Goal: Register for event/course

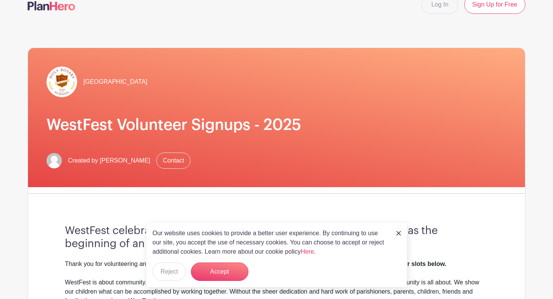
scroll to position [15, 0]
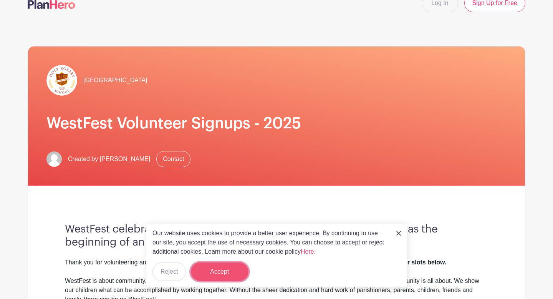
click at [217, 267] on button "Accept" at bounding box center [220, 271] width 58 height 18
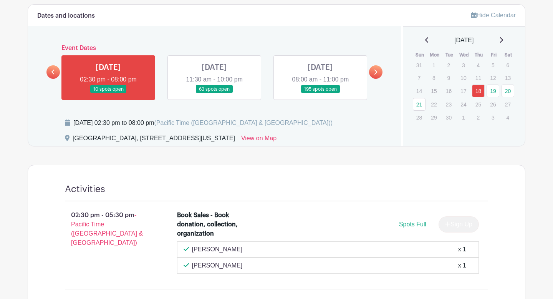
scroll to position [360, 0]
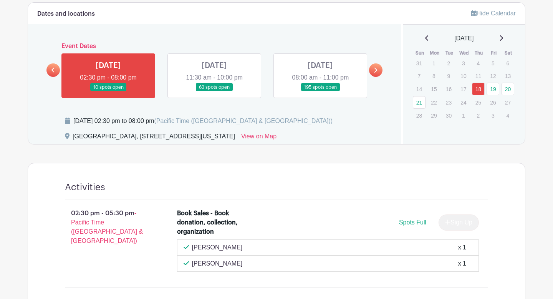
click at [108, 91] on link at bounding box center [108, 91] width 0 height 0
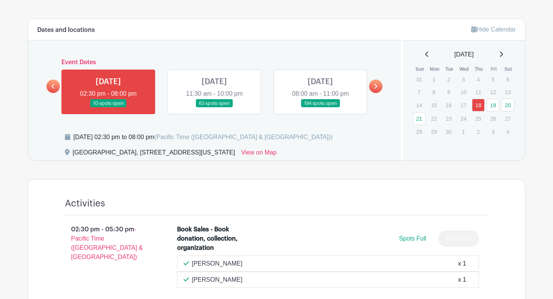
scroll to position [343, 0]
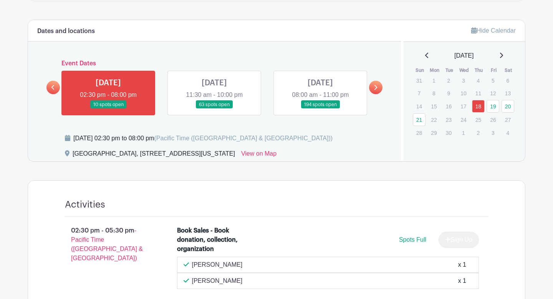
click at [214, 109] on link at bounding box center [214, 109] width 0 height 0
click at [493, 108] on link "19" at bounding box center [493, 106] width 13 height 13
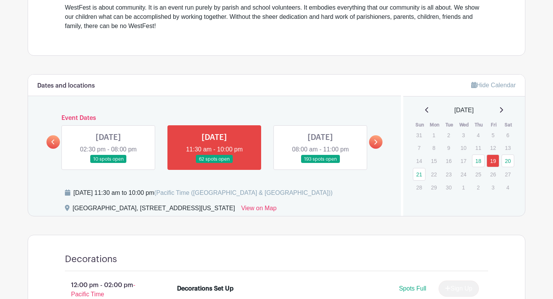
scroll to position [298, 0]
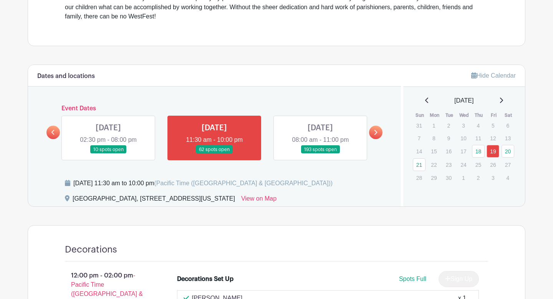
click at [320, 154] on link at bounding box center [320, 154] width 0 height 0
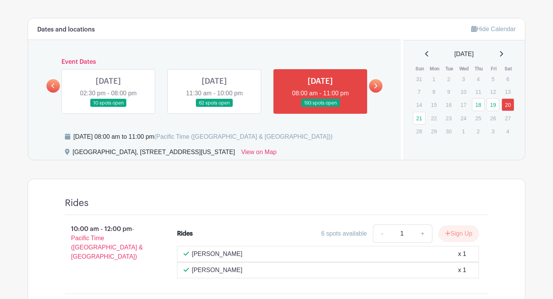
scroll to position [344, 0]
click at [214, 108] on link at bounding box center [214, 108] width 0 height 0
click at [108, 108] on link at bounding box center [108, 108] width 0 height 0
click at [480, 107] on link "18" at bounding box center [478, 105] width 13 height 13
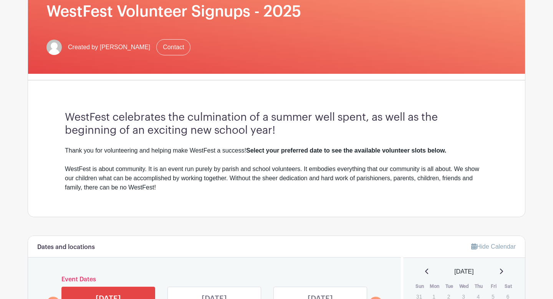
scroll to position [230, 0]
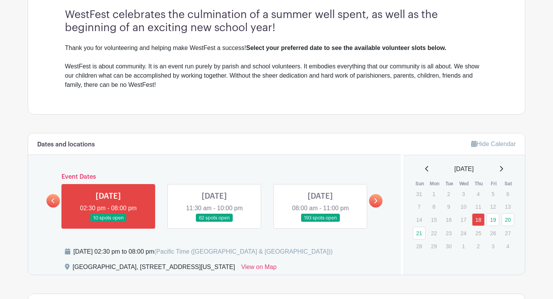
click at [214, 222] on link at bounding box center [214, 222] width 0 height 0
click at [494, 219] on link "19" at bounding box center [493, 219] width 13 height 13
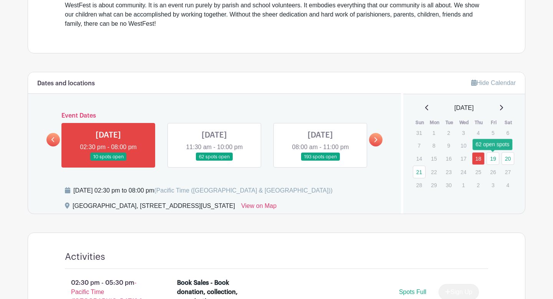
scroll to position [291, 0]
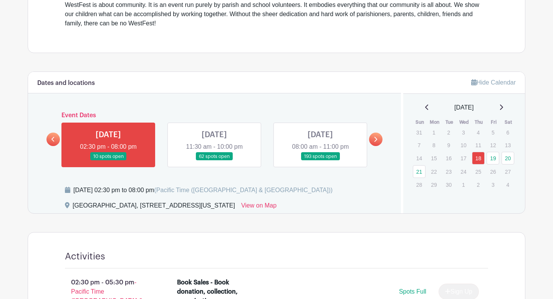
click at [214, 161] on link at bounding box center [214, 161] width 0 height 0
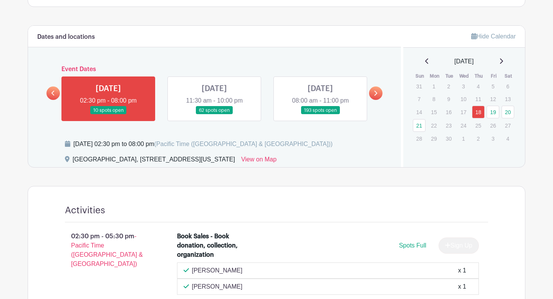
scroll to position [337, 0]
click at [214, 114] on link at bounding box center [214, 114] width 0 height 0
click at [492, 111] on link "19" at bounding box center [493, 112] width 13 height 13
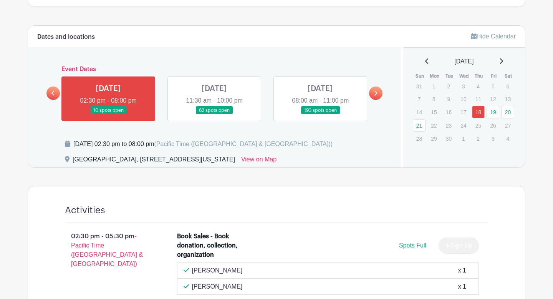
click at [214, 114] on link at bounding box center [214, 114] width 0 height 0
click at [495, 113] on link "19" at bounding box center [493, 112] width 13 height 13
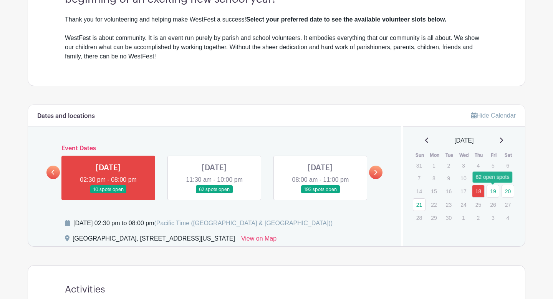
scroll to position [261, 0]
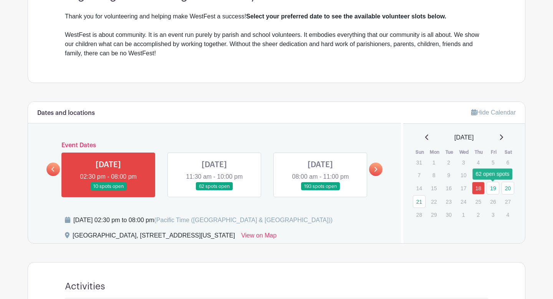
click at [214, 190] on link at bounding box center [214, 190] width 0 height 0
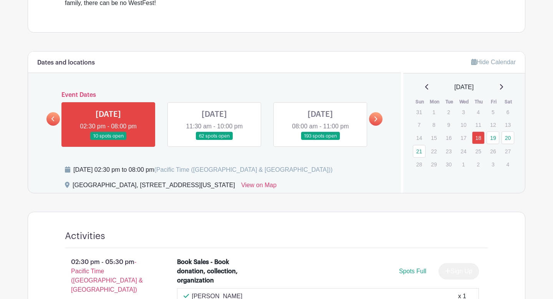
scroll to position [323, 0]
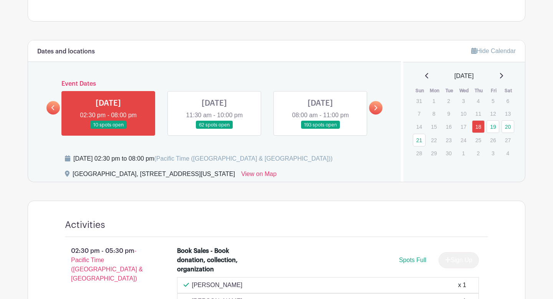
click at [214, 129] on link at bounding box center [214, 129] width 0 height 0
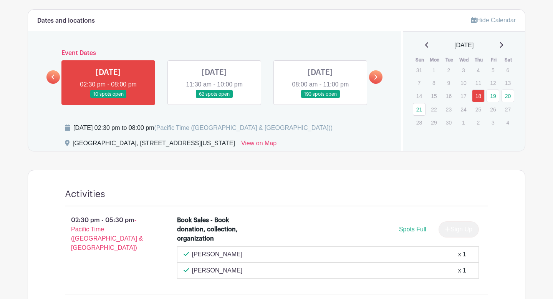
scroll to position [375, 0]
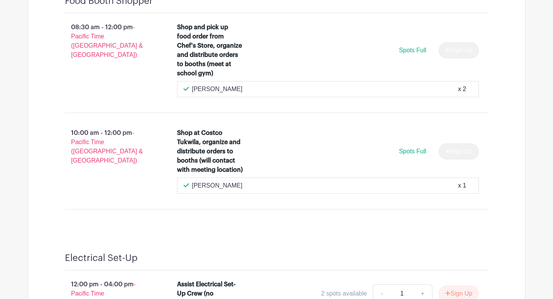
scroll to position [6695, 0]
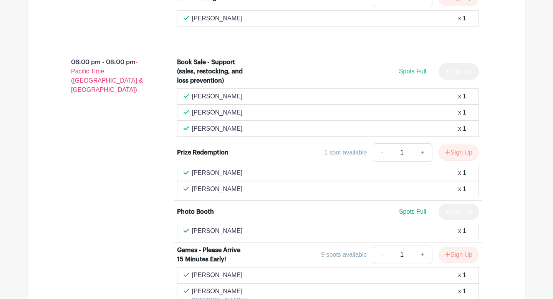
scroll to position [1595, 0]
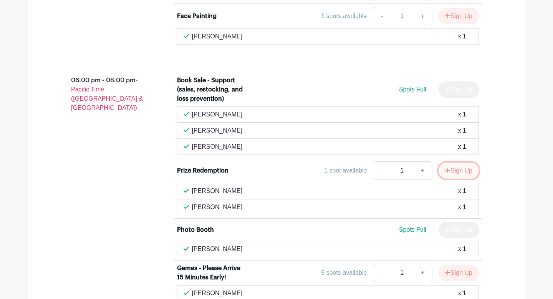
click at [463, 162] on button "Sign Up" at bounding box center [459, 170] width 40 height 16
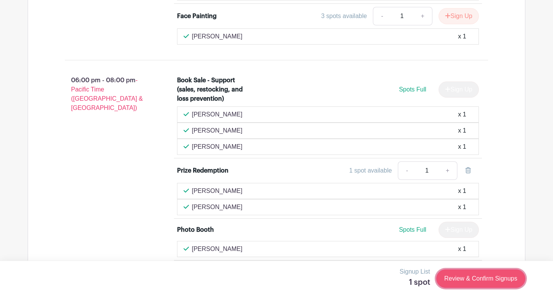
click at [470, 278] on link "Review & Confirm Signups" at bounding box center [480, 278] width 89 height 18
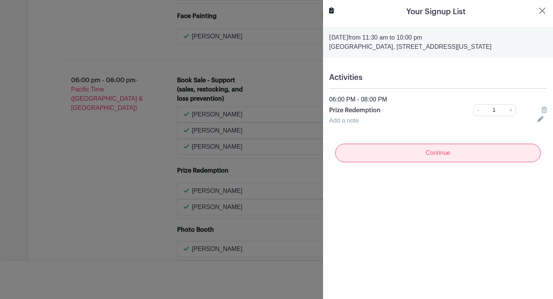
click at [439, 157] on input "Continue" at bounding box center [437, 153] width 205 height 18
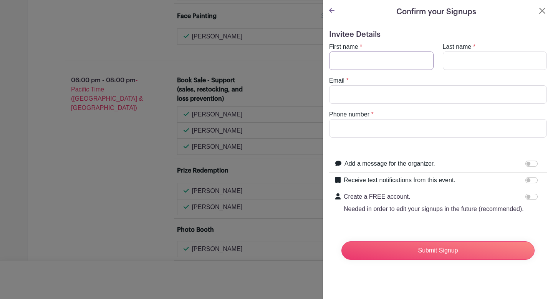
click at [398, 63] on input "First name" at bounding box center [381, 60] width 104 height 18
type input "[PERSON_NAME]"
type input "[EMAIL_ADDRESS][DOMAIN_NAME]"
type input "2069722732"
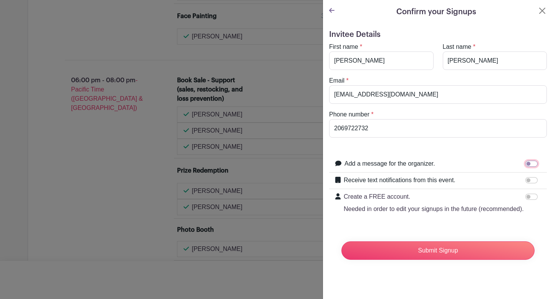
click at [529, 163] on input "Add a message for the organizer." at bounding box center [531, 164] width 12 height 6
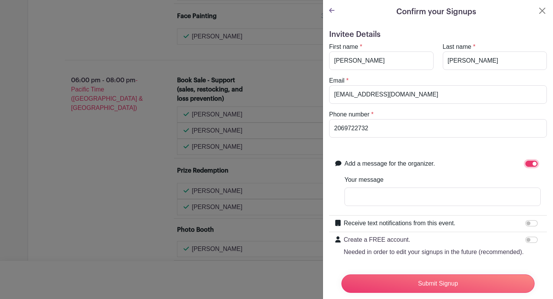
click at [533, 161] on input "Add a message for the organizer." at bounding box center [531, 164] width 12 height 6
checkbox input "false"
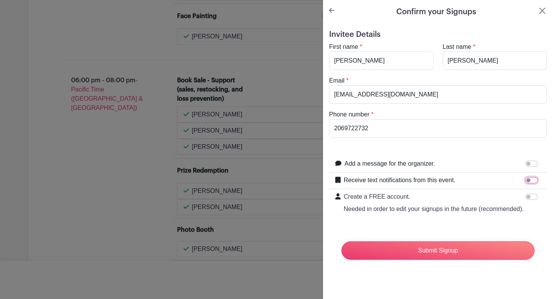
click at [529, 179] on input "Receive text notifications from this event." at bounding box center [531, 180] width 12 height 6
checkbox input "true"
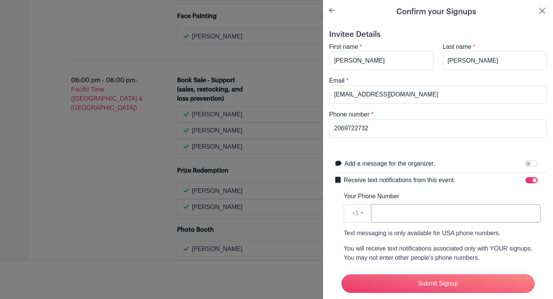
click at [416, 217] on input "Your Phone Number" at bounding box center [456, 213] width 170 height 18
type input "2069722732"
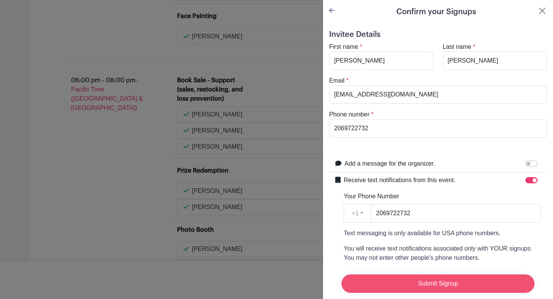
click at [432, 284] on input "Submit Signup" at bounding box center [437, 283] width 193 height 18
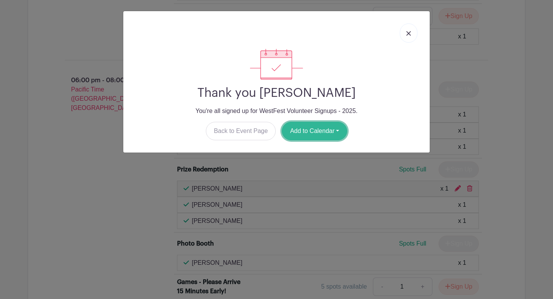
click at [321, 124] on button "Add to Calendar" at bounding box center [314, 131] width 65 height 18
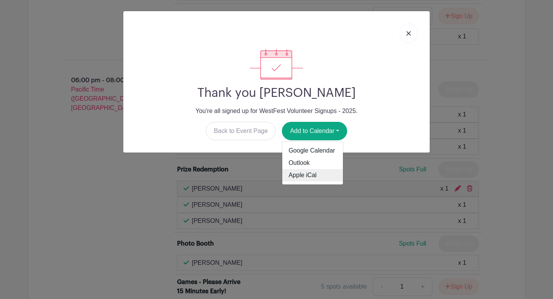
click at [306, 173] on link "Apple iCal" at bounding box center [312, 175] width 61 height 12
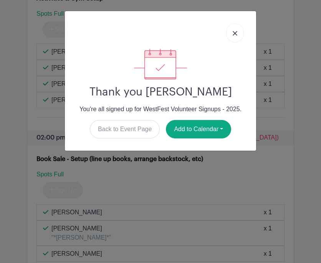
click at [233, 34] on img at bounding box center [235, 33] width 5 height 5
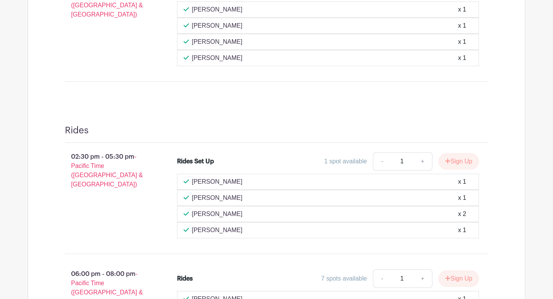
scroll to position [581, 0]
